Goal: Transaction & Acquisition: Subscribe to service/newsletter

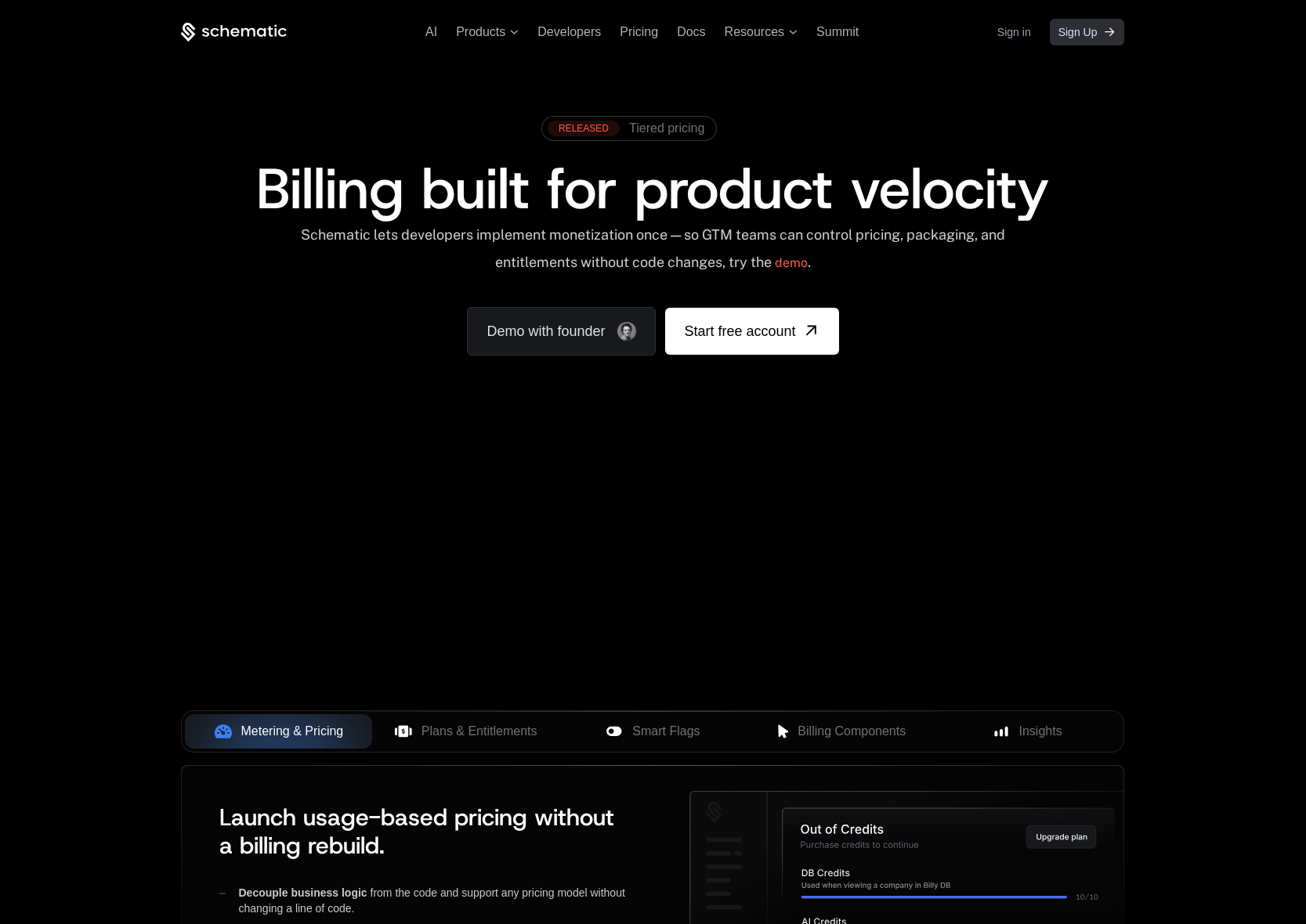
click at [1083, 35] on span "Sign Up" at bounding box center [1078, 31] width 39 height 16
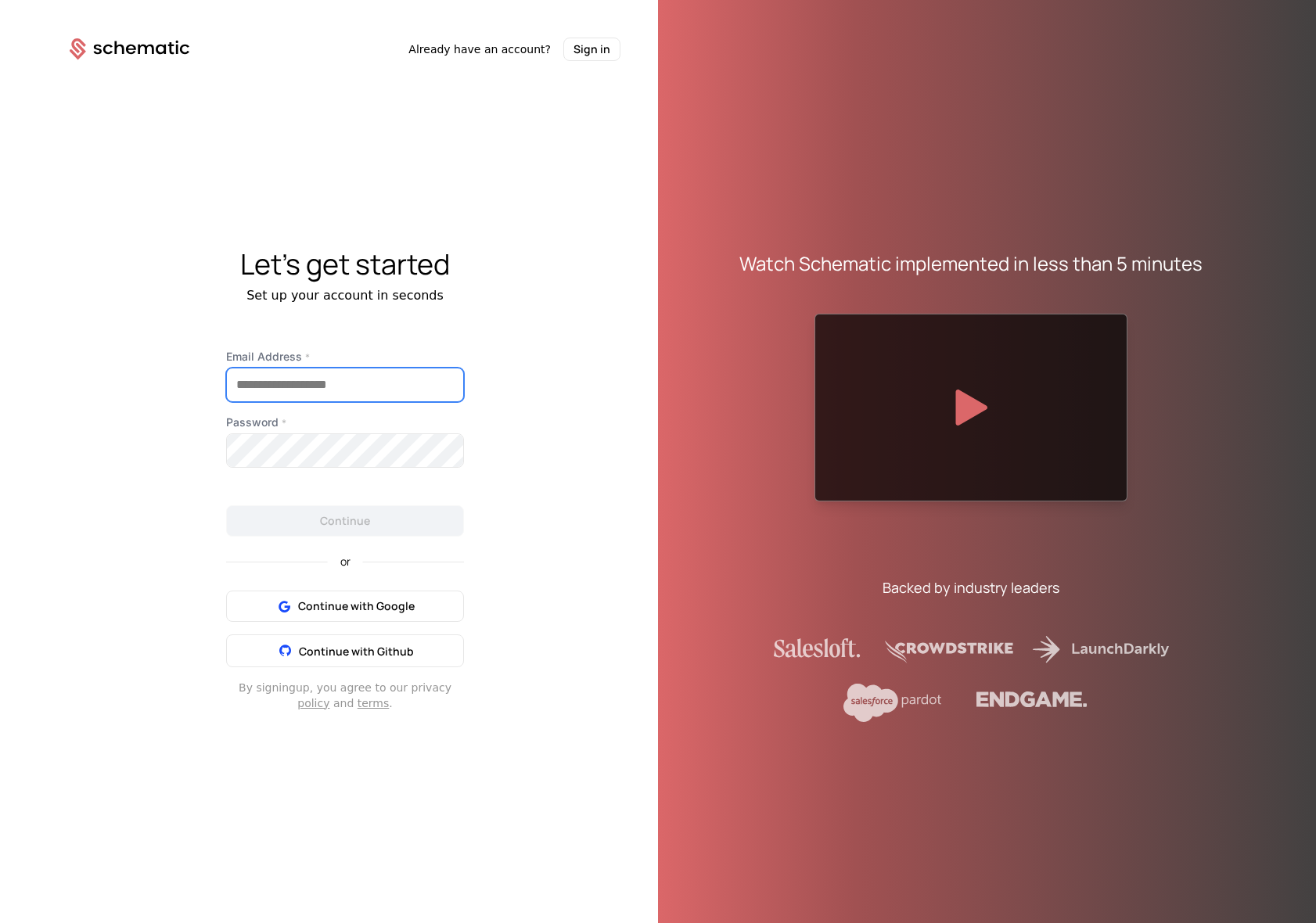
click at [351, 386] on input "Email Address *" at bounding box center [345, 385] width 237 height 33
click at [526, 294] on div "Let's get started Set up your account in seconds Email Address * Password * Con…" at bounding box center [345, 479] width 626 height 837
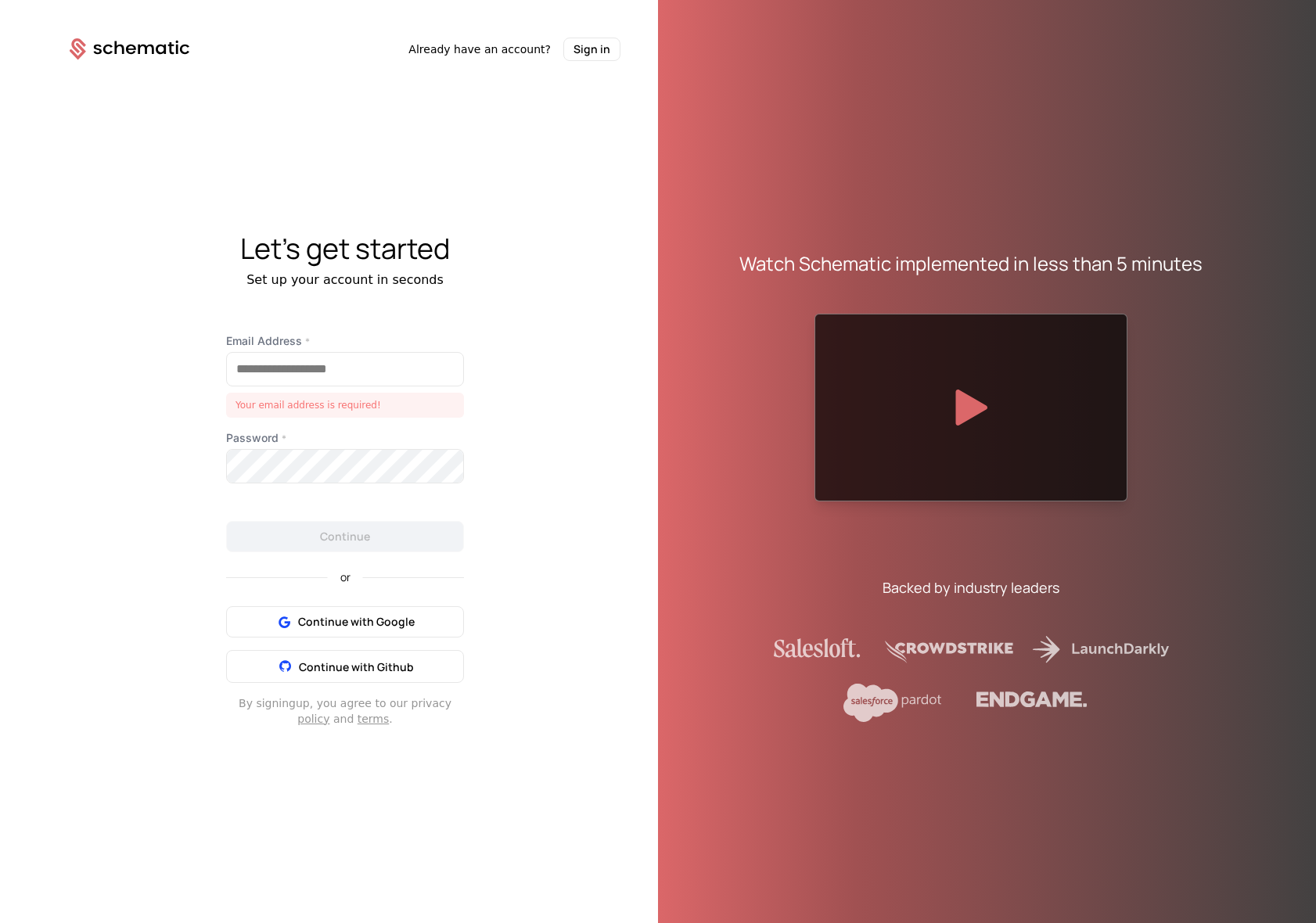
click at [302, 350] on div "Email Address * Your email address is required!" at bounding box center [345, 375] width 238 height 84
click at [300, 363] on input "Email Address *" at bounding box center [345, 370] width 237 height 33
click at [166, 241] on div "Let's get started" at bounding box center [345, 249] width 626 height 31
